Goal: Transaction & Acquisition: Purchase product/service

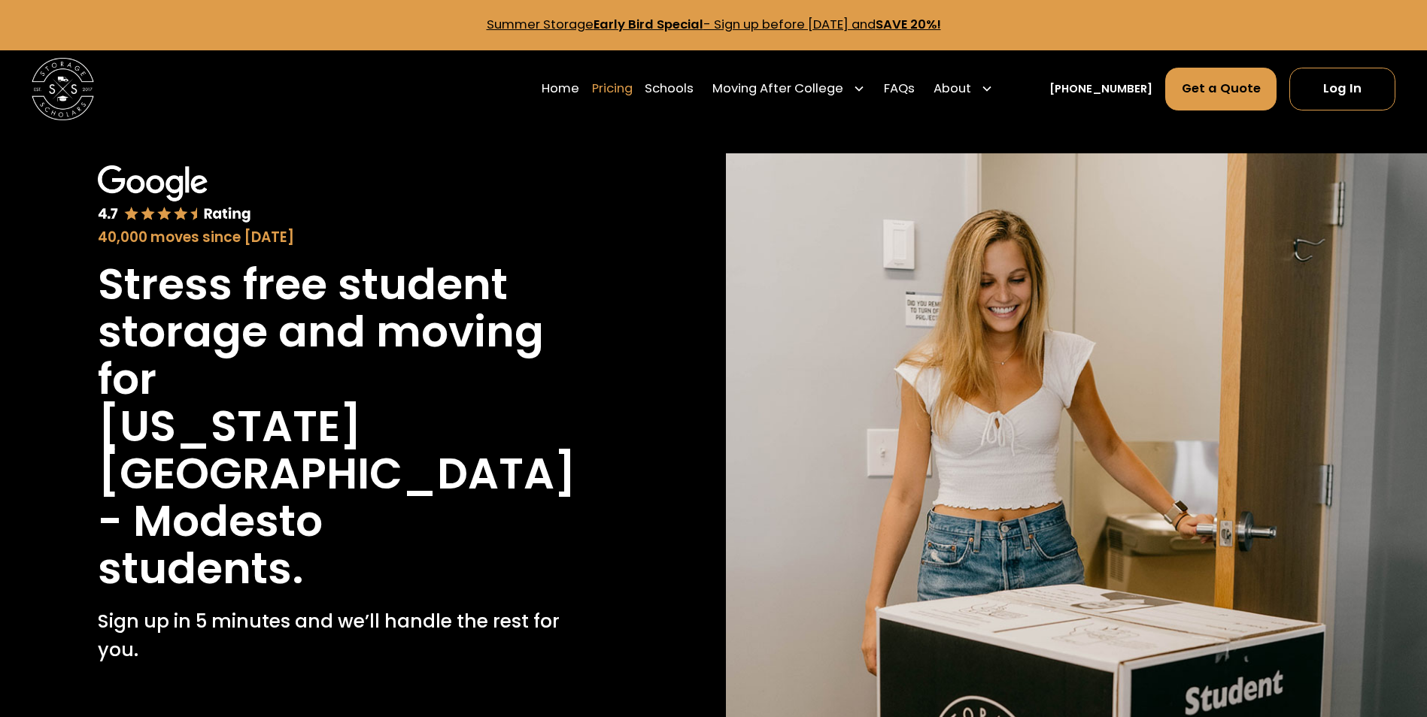
click at [621, 91] on link "Pricing" at bounding box center [612, 89] width 41 height 44
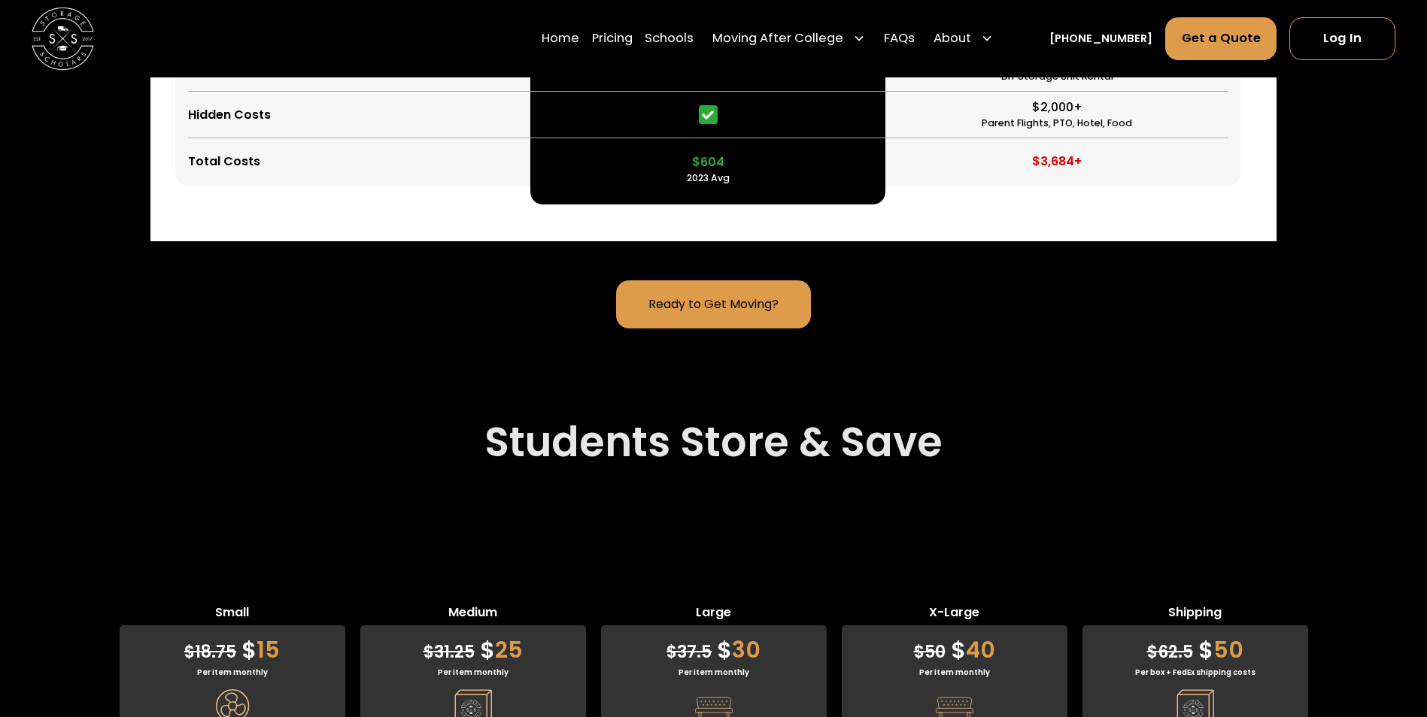
scroll to position [4746, 0]
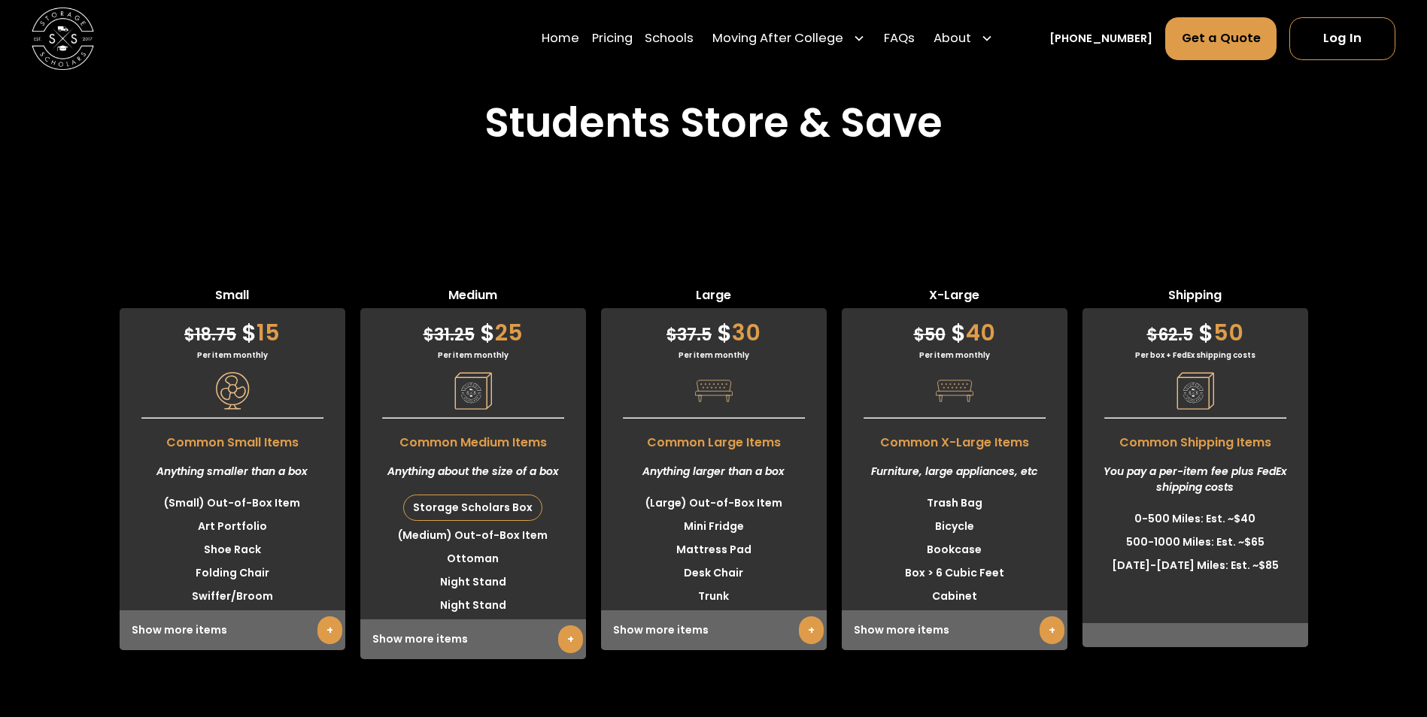
click at [929, 611] on div "Show more items +" at bounding box center [954, 631] width 226 height 40
click at [1050, 617] on link "+" at bounding box center [1051, 631] width 25 height 28
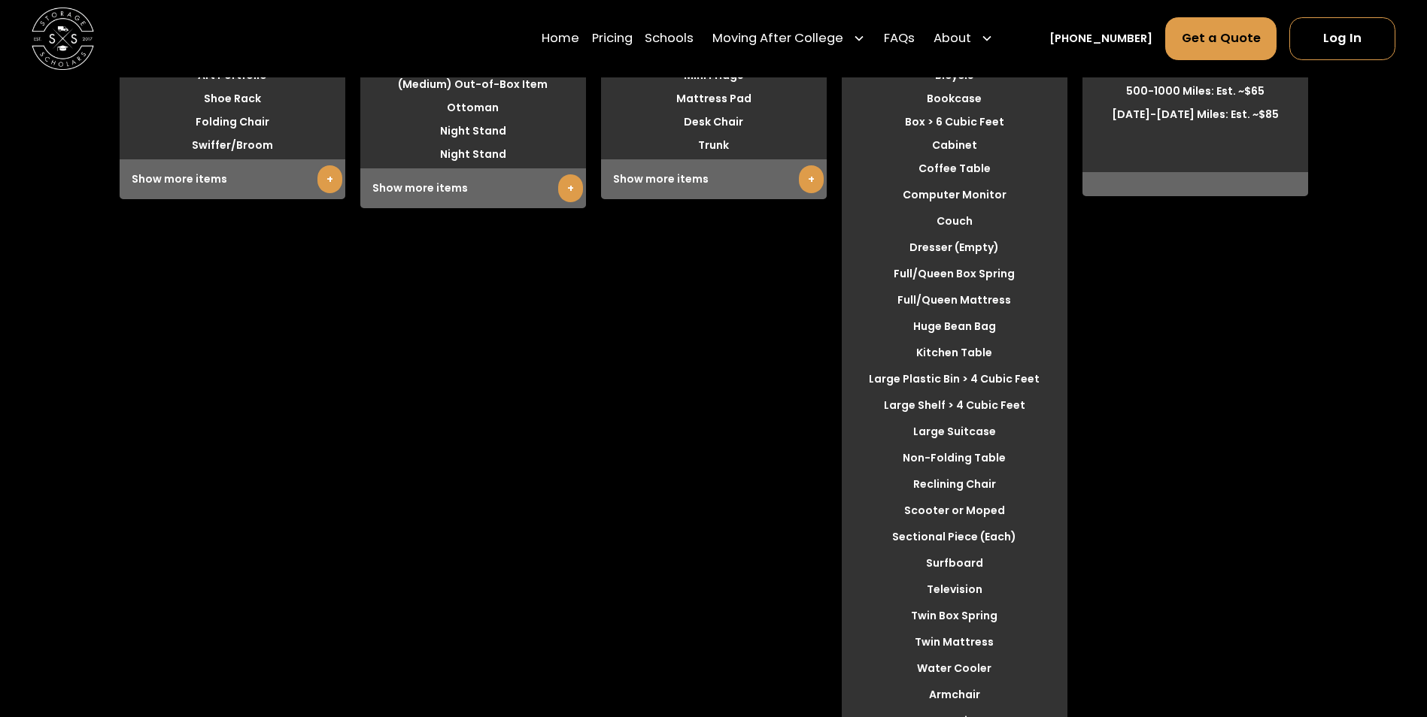
scroll to position [5573, 0]
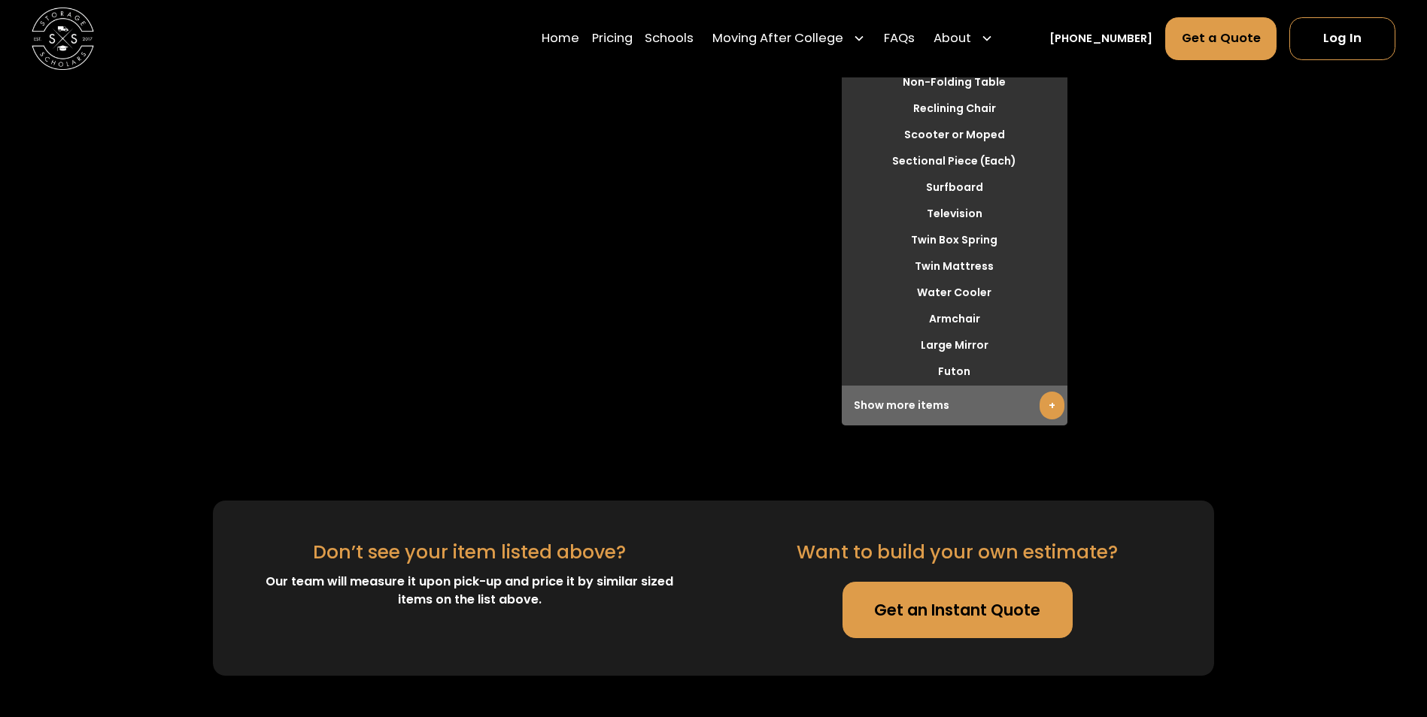
click at [967, 582] on link "Get an Instant Quote" at bounding box center [957, 610] width 230 height 56
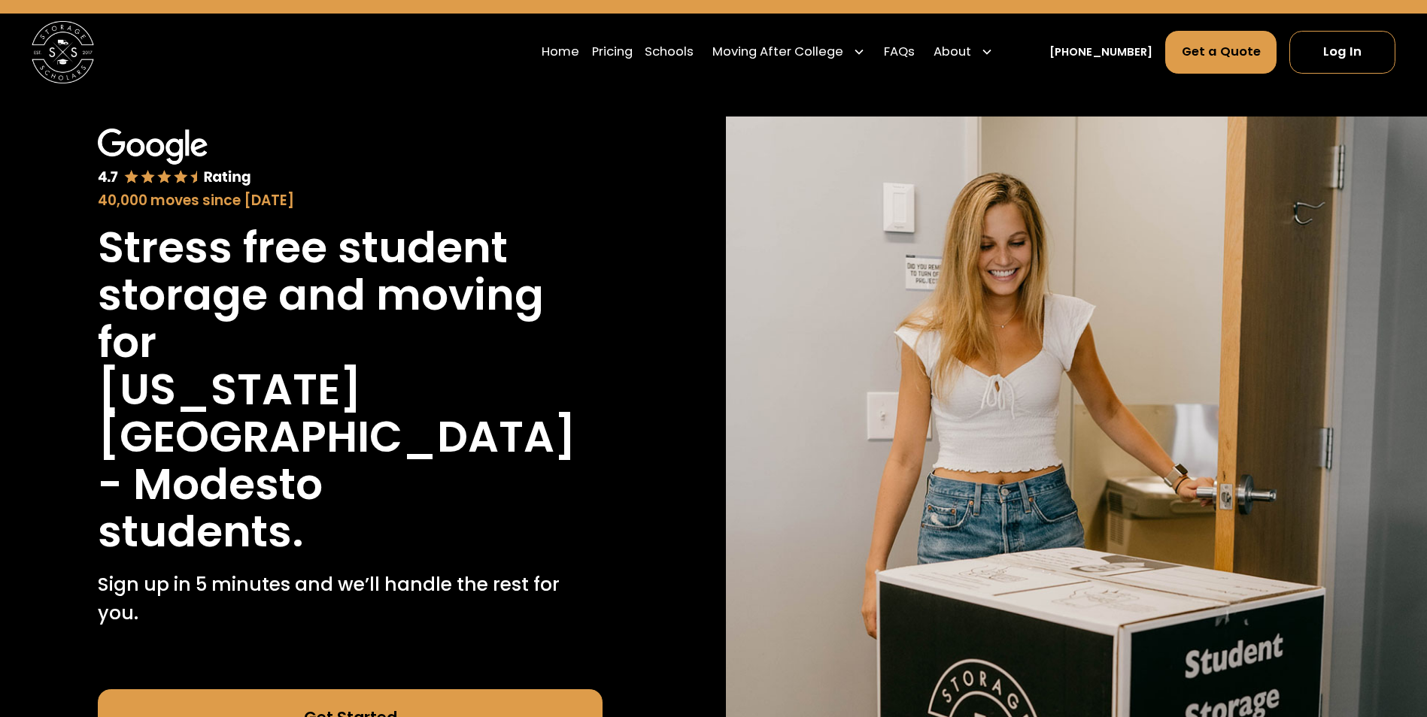
scroll to position [0, 0]
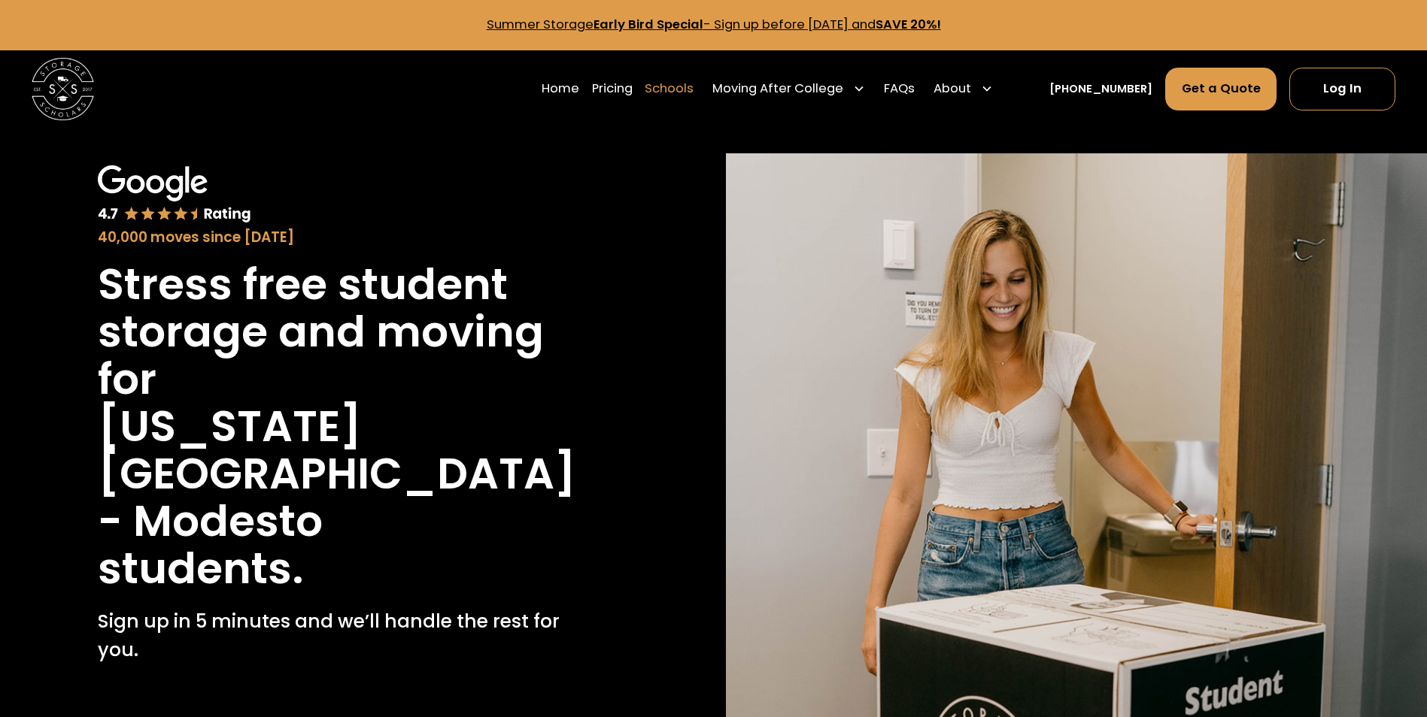
click at [693, 86] on link "Schools" at bounding box center [668, 89] width 49 height 44
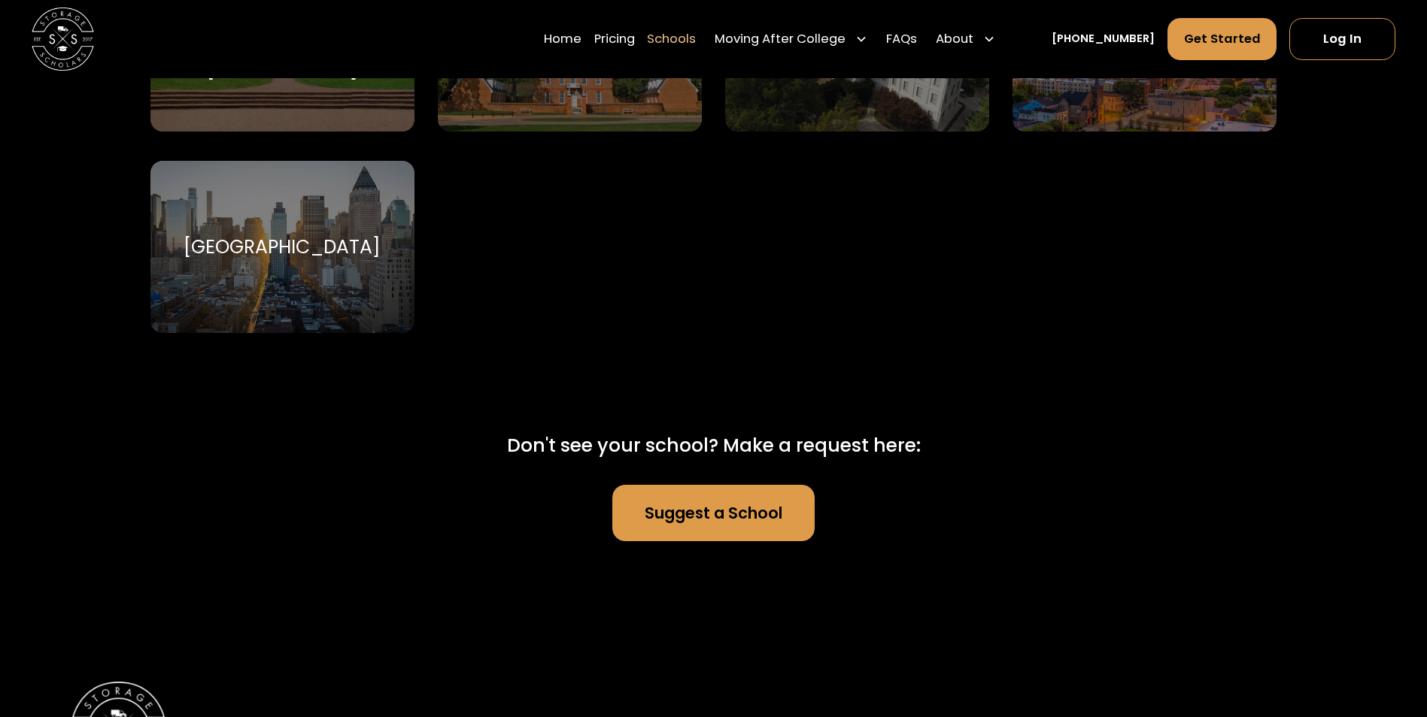
scroll to position [10227, 0]
